Goal: Navigation & Orientation: Go to known website

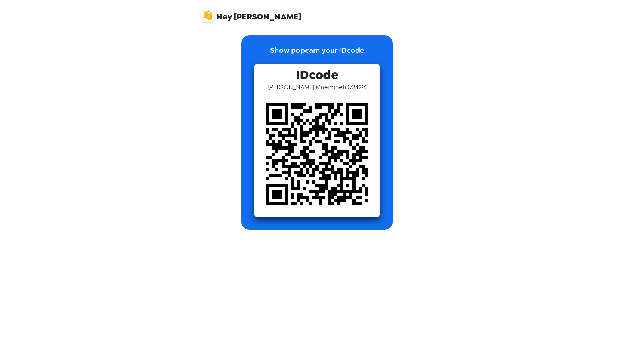
click at [301, 113] on img at bounding box center [317, 154] width 126 height 126
